Goal: Information Seeking & Learning: Understand process/instructions

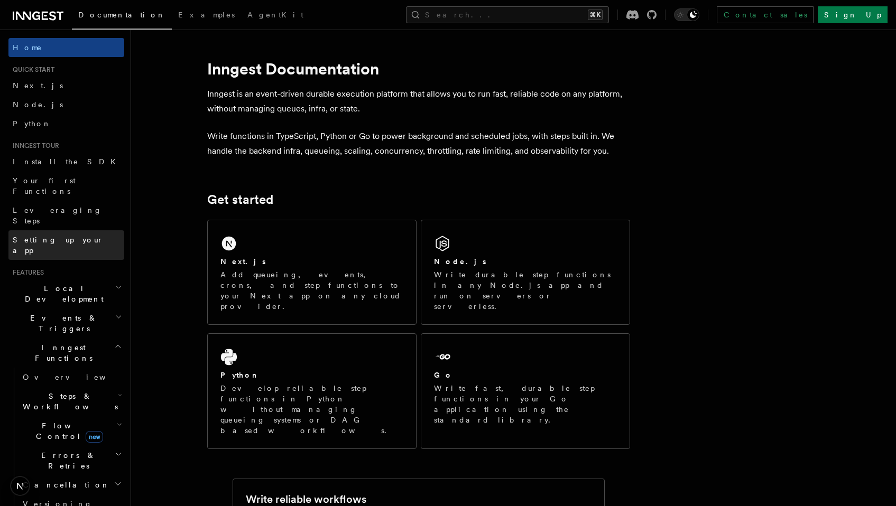
click at [50, 236] on span "Setting up your app" at bounding box center [58, 245] width 91 height 19
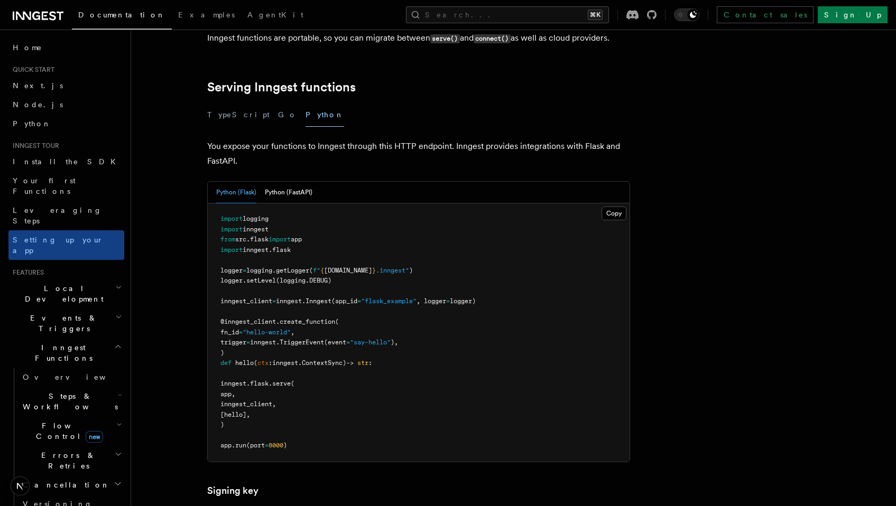
scroll to position [336, 0]
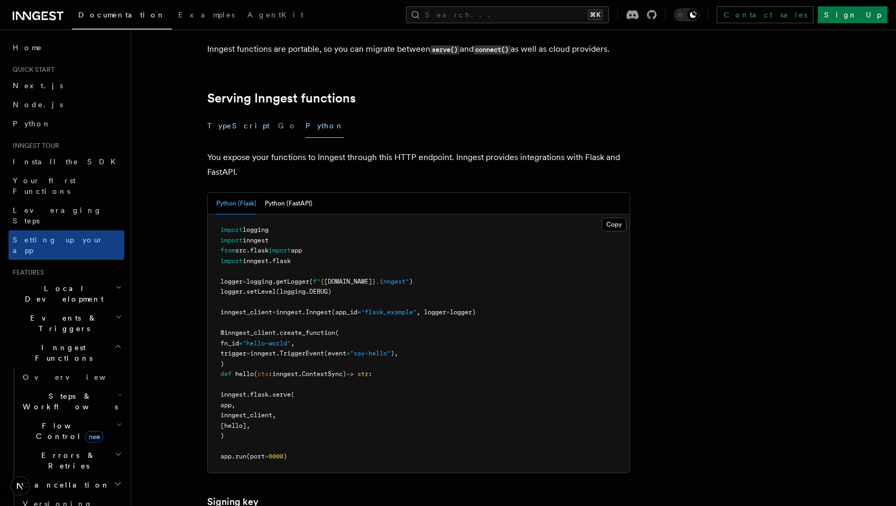
click at [223, 114] on button "TypeScript" at bounding box center [238, 126] width 62 height 24
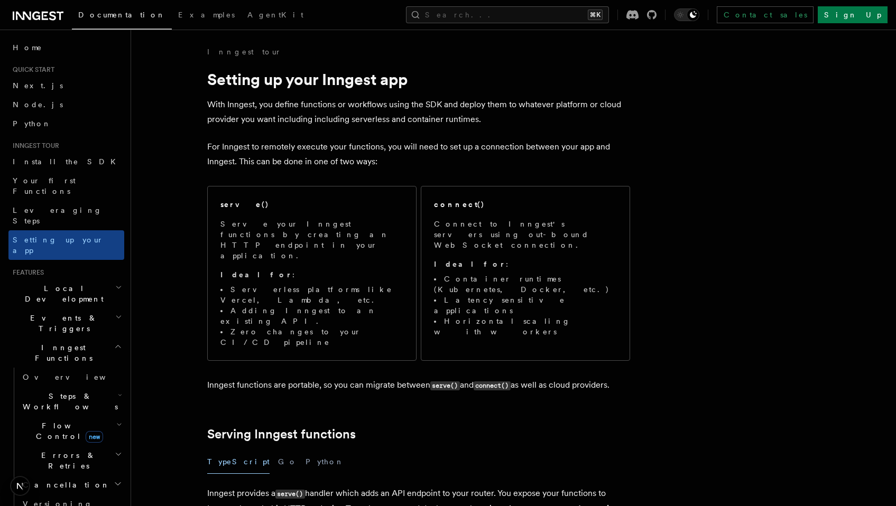
click at [305, 450] on button "Python" at bounding box center [324, 462] width 39 height 24
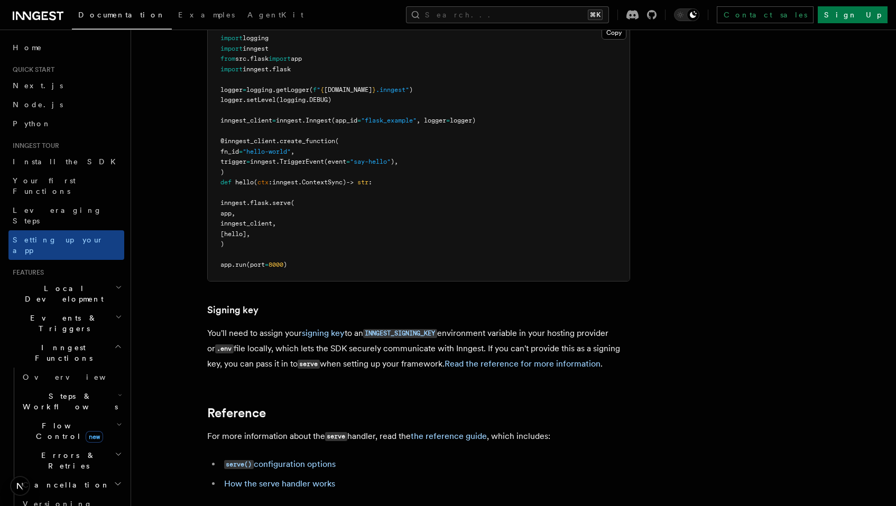
scroll to position [562, 0]
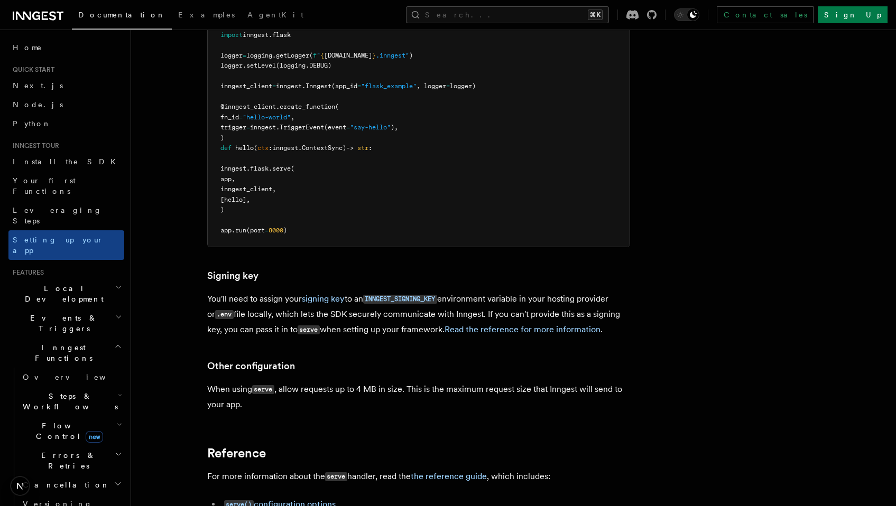
click at [665, 375] on article "Inngest tour Setting up your Inngest app With Inngest, you define functions or …" at bounding box center [486, 109] width 676 height 1251
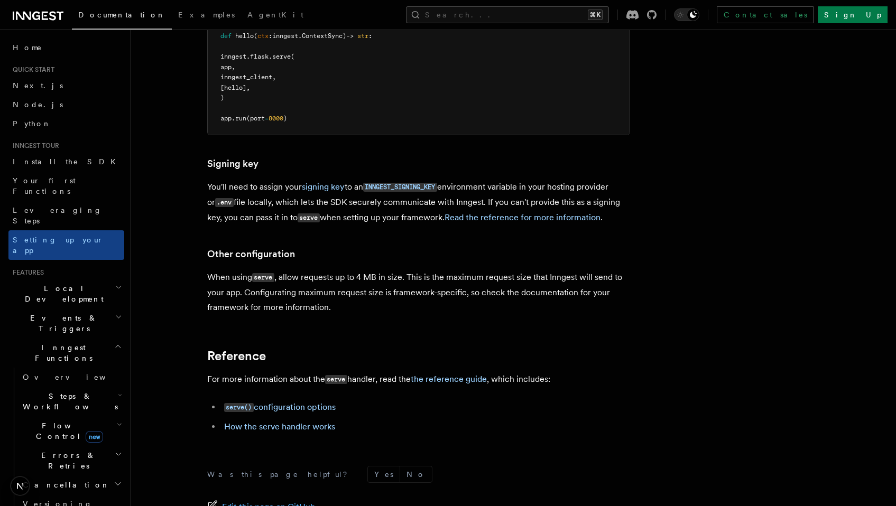
scroll to position [755, 0]
